Goal: Complete application form: Complete application form

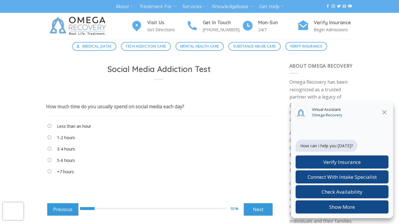
click at [81, 125] on label "Less than an hour" at bounding box center [74, 126] width 34 height 6
click at [268, 212] on link "Next" at bounding box center [258, 209] width 29 height 13
click at [75, 152] on label "5 or 10 minutes" at bounding box center [72, 149] width 30 height 6
click at [263, 212] on link "Next" at bounding box center [258, 209] width 29 height 13
click at [82, 162] on label "When I’m eating" at bounding box center [72, 160] width 30 height 6
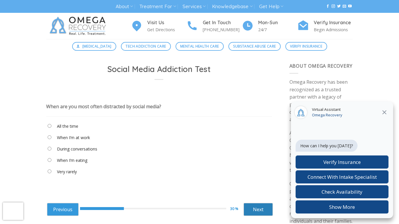
click at [254, 210] on link "Next" at bounding box center [258, 209] width 29 height 13
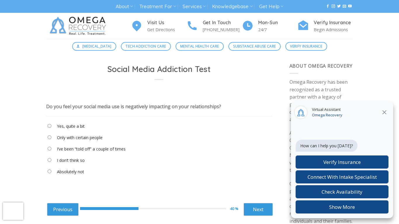
click at [82, 161] on label "I don’t think so" at bounding box center [71, 160] width 28 height 6
click at [253, 209] on link "Next" at bounding box center [258, 209] width 29 height 13
click at [65, 127] on label "Never" at bounding box center [62, 126] width 11 height 6
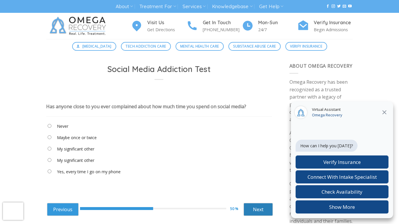
click at [254, 212] on link "Next" at bounding box center [258, 209] width 29 height 13
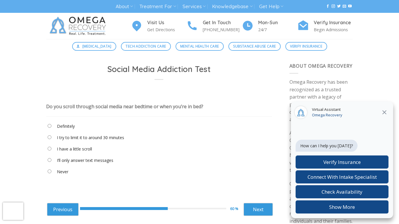
click at [84, 150] on label "I have a little scroll" at bounding box center [74, 149] width 35 height 6
click at [263, 211] on link "Next" at bounding box center [258, 209] width 29 height 13
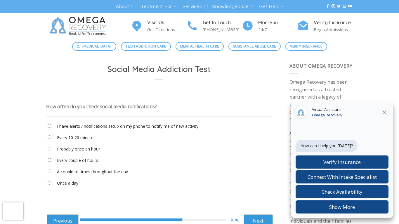
click at [89, 162] on label "Every couple of hours" at bounding box center [77, 160] width 41 height 6
click at [108, 173] on label "A couple of times throughout the day" at bounding box center [92, 172] width 71 height 6
click at [261, 216] on link "Next" at bounding box center [258, 221] width 29 height 13
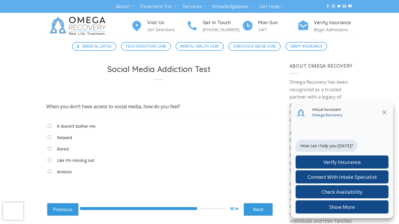
click at [89, 129] on label "It doesn’t bother me" at bounding box center [76, 126] width 39 height 6
click at [261, 206] on link "Next" at bounding box center [258, 209] width 29 height 13
click at [105, 141] on "Meh. It probably wasn’t a great post" at bounding box center [159, 139] width 226 height 10
click at [113, 139] on label "Meh. It probably wasn’t a great post" at bounding box center [91, 138] width 68 height 6
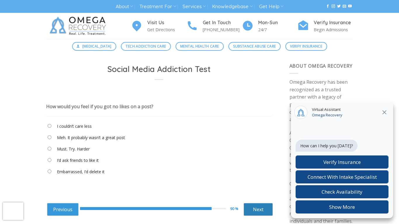
click at [251, 207] on link "Next" at bounding box center [258, 209] width 29 height 13
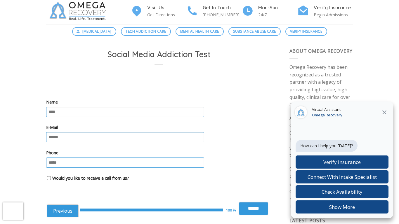
scroll to position [16, 0]
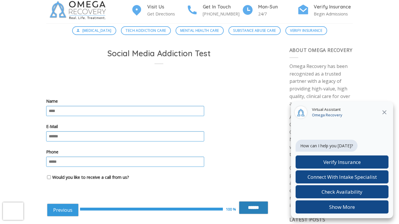
click at [244, 205] on input "******" at bounding box center [253, 208] width 29 height 13
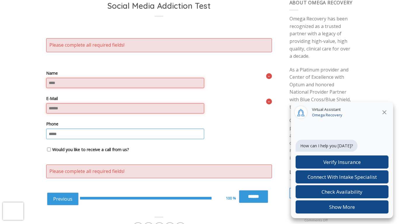
scroll to position [64, 0]
click at [128, 81] on input "Name" at bounding box center [125, 83] width 158 height 10
type input "***"
click at [120, 106] on input "E-Mail" at bounding box center [125, 108] width 158 height 10
type input "**********"
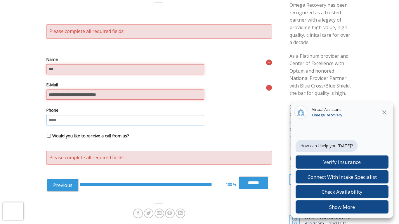
scroll to position [93, 0]
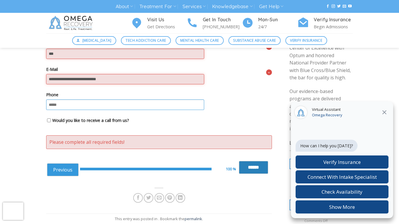
click at [247, 166] on input "******" at bounding box center [253, 167] width 29 height 13
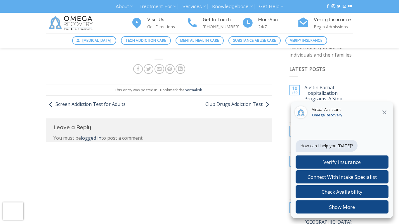
scroll to position [172, 0]
